Goal: Navigation & Orientation: Find specific page/section

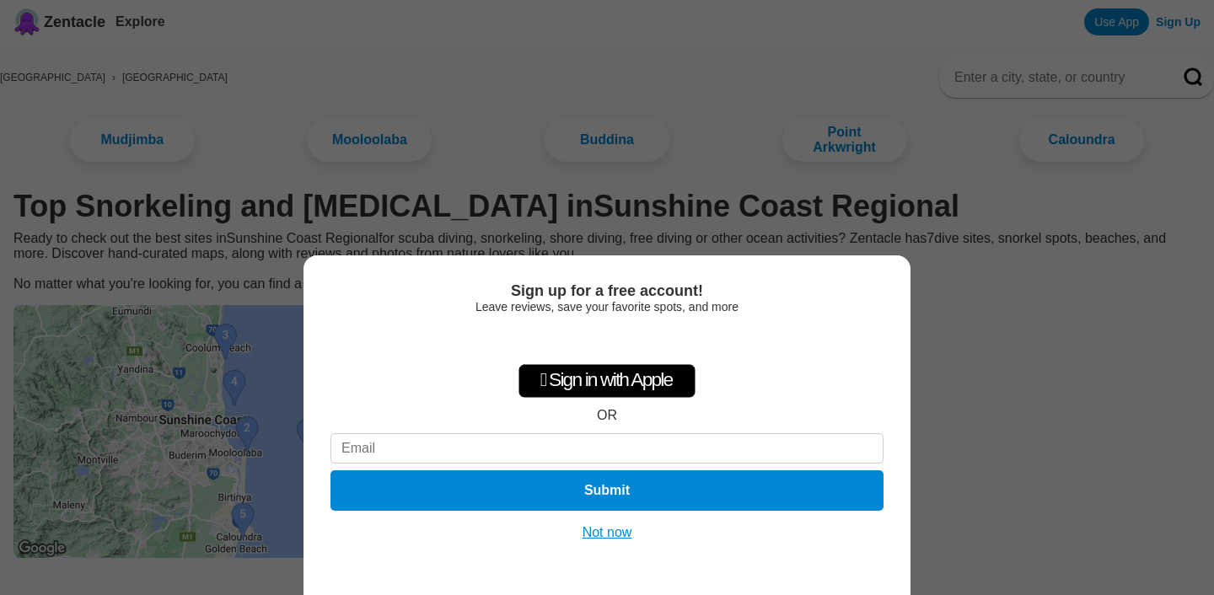
click at [604, 532] on button "Not now" at bounding box center [607, 532] width 60 height 17
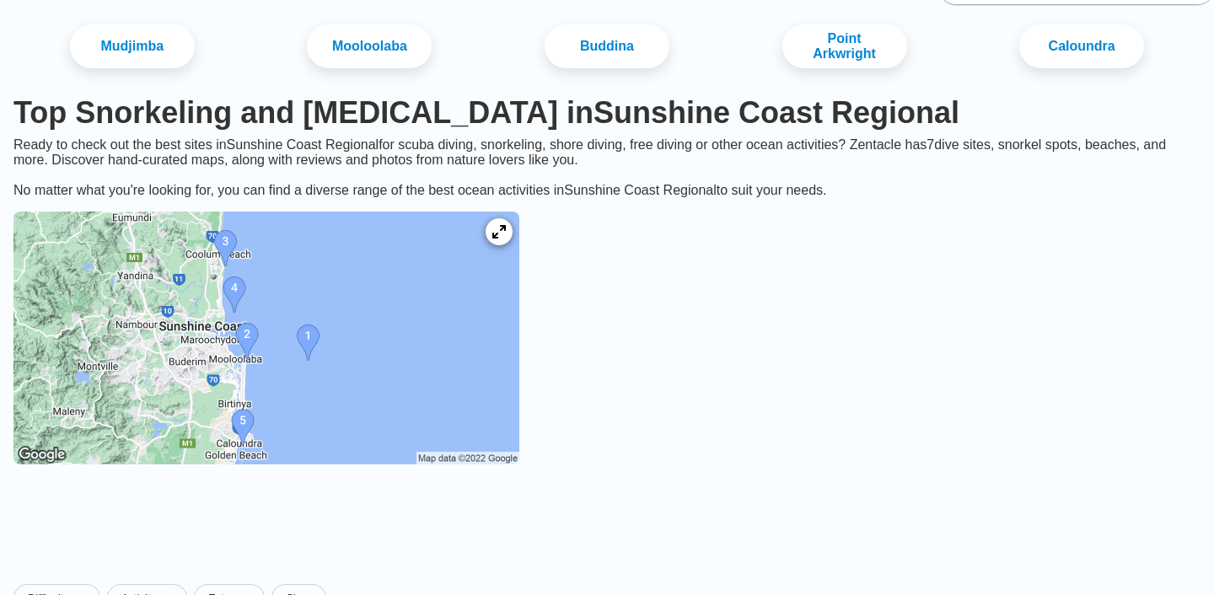
scroll to position [115, 0]
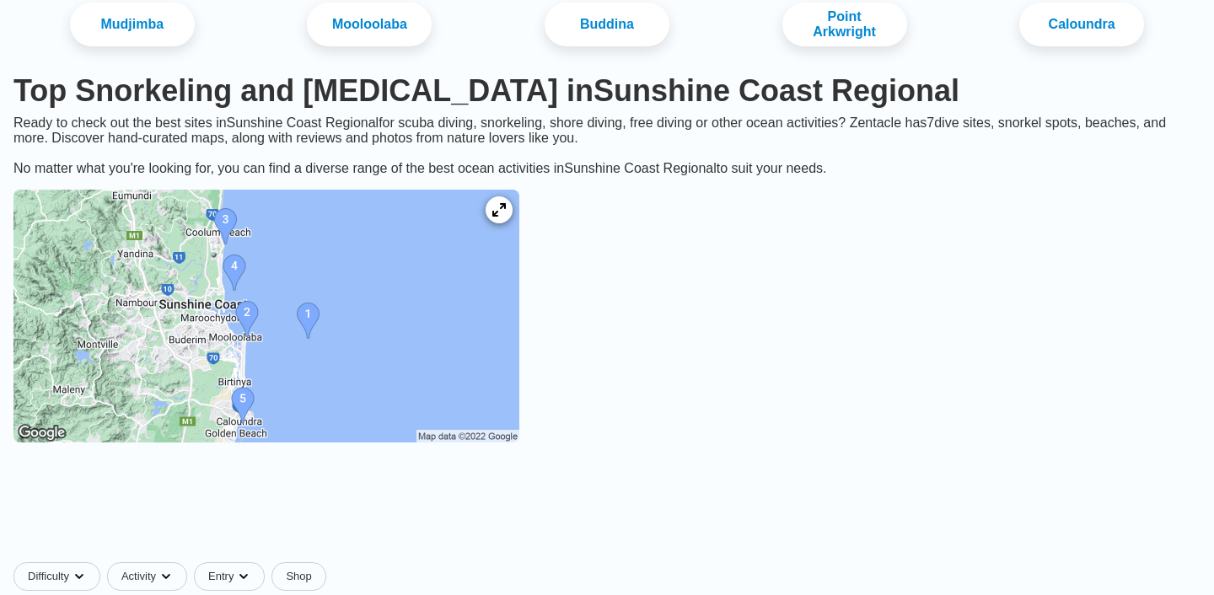
click at [448, 285] on img at bounding box center [266, 316] width 506 height 253
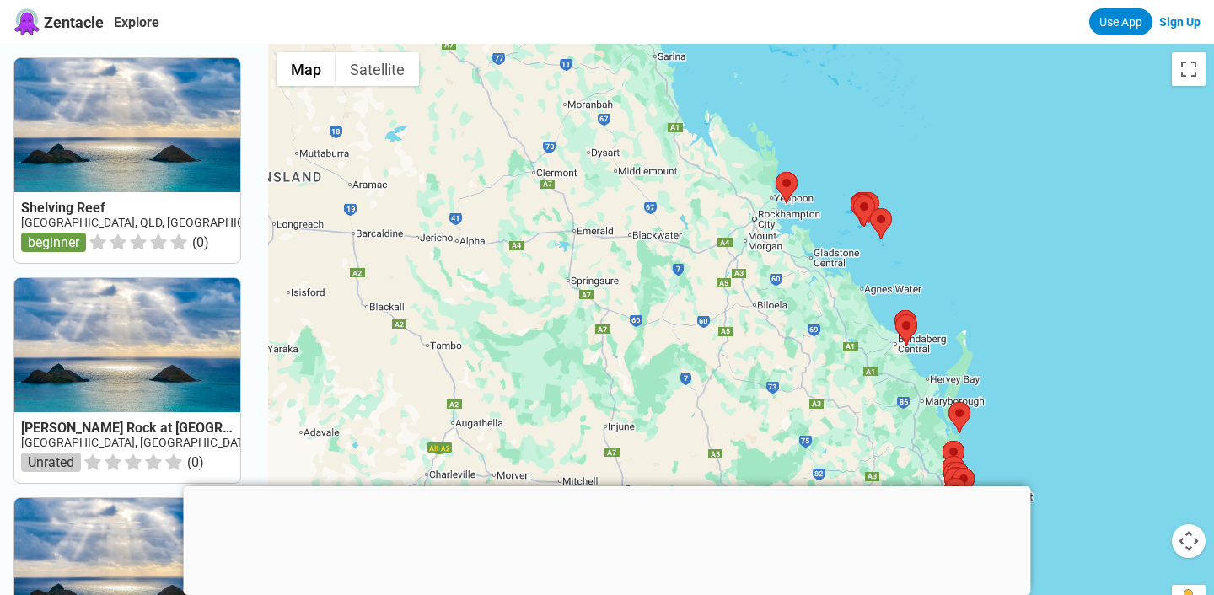
click at [1184, 536] on button "Map camera controls" at bounding box center [1188, 541] width 34 height 34
click at [1102, 498] on button "Move up" at bounding box center [1104, 499] width 34 height 34
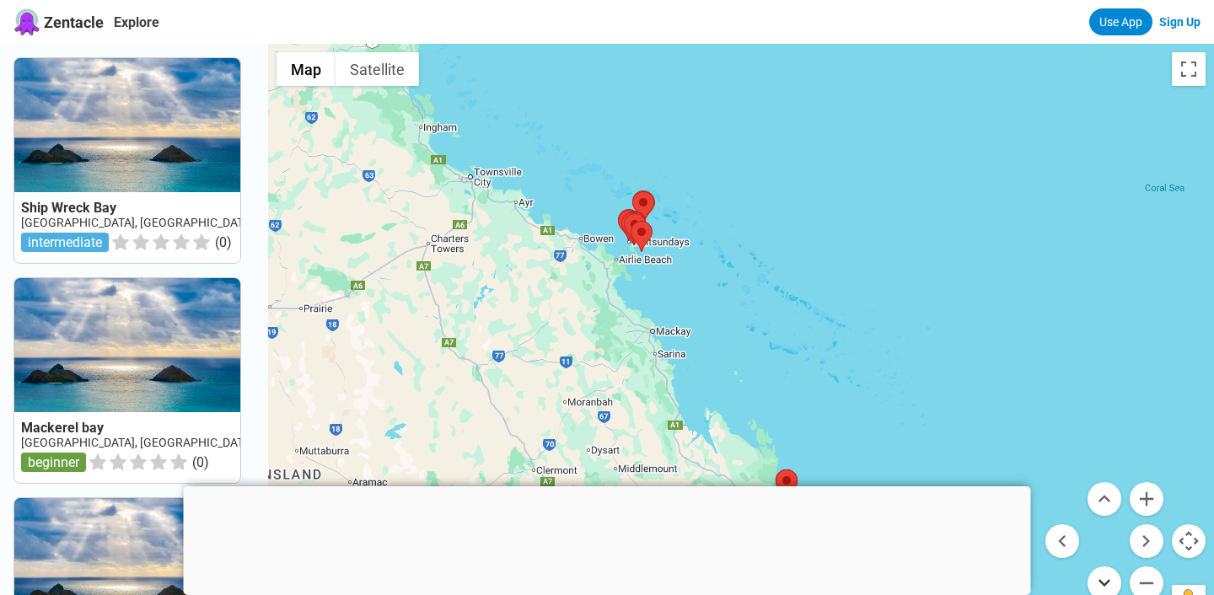
click at [1105, 580] on button "Move down" at bounding box center [1104, 583] width 34 height 34
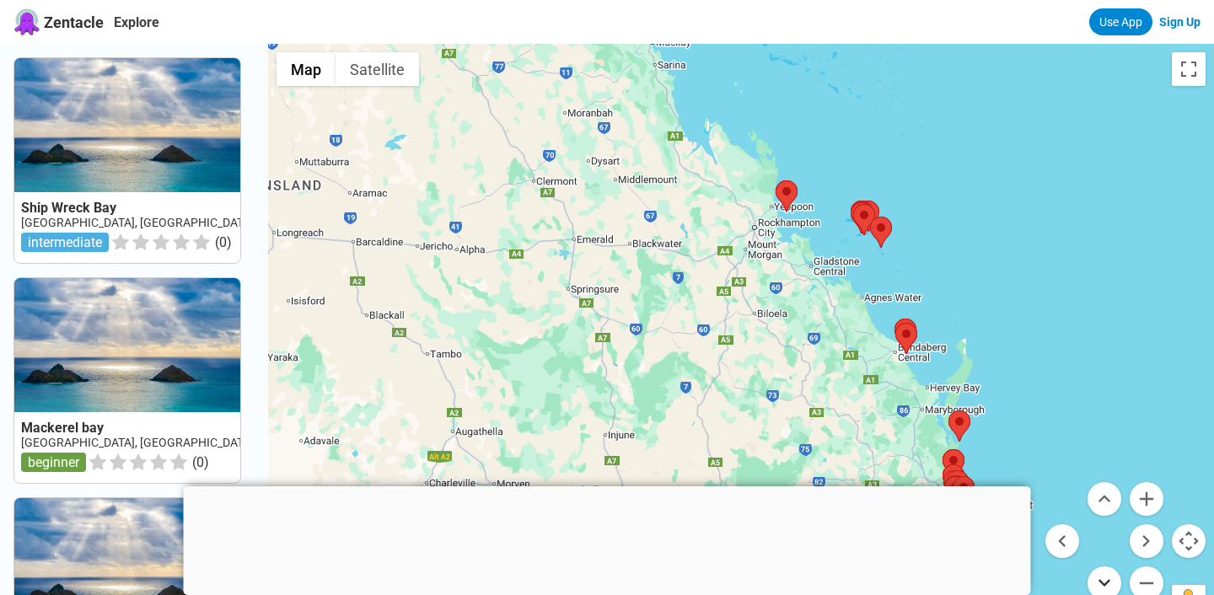
click at [1105, 580] on button "Move down" at bounding box center [1104, 583] width 34 height 34
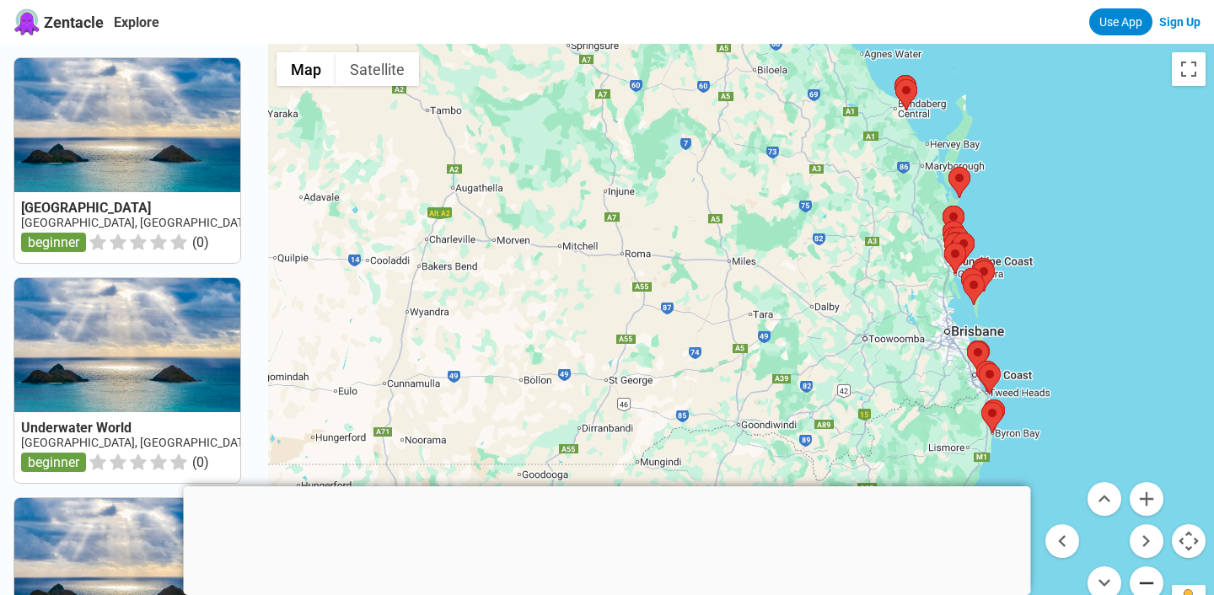
click at [1146, 587] on button "Zoom out" at bounding box center [1146, 583] width 34 height 34
